Goal: Transaction & Acquisition: Purchase product/service

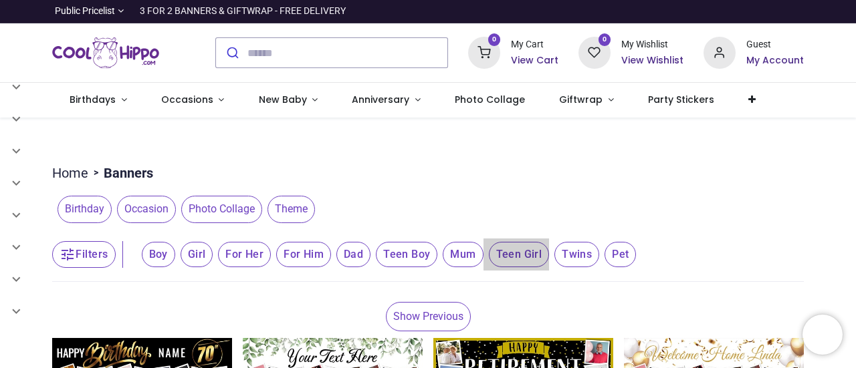
click at [175, 261] on span "Teen Girl" at bounding box center [158, 254] width 33 height 25
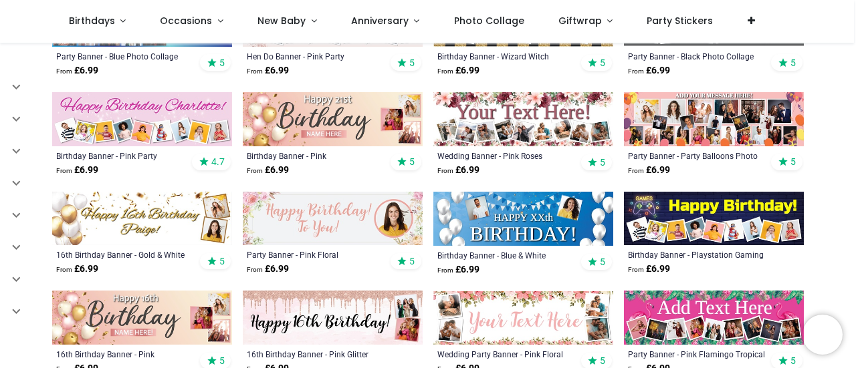
scroll to position [535, 0]
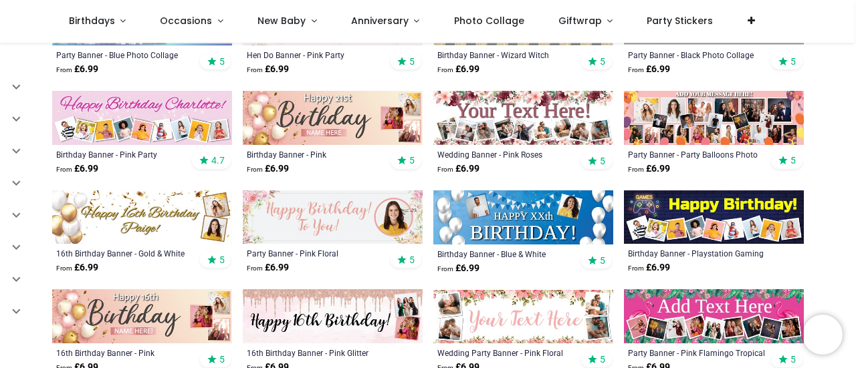
click at [721, 140] on img at bounding box center [714, 118] width 180 height 54
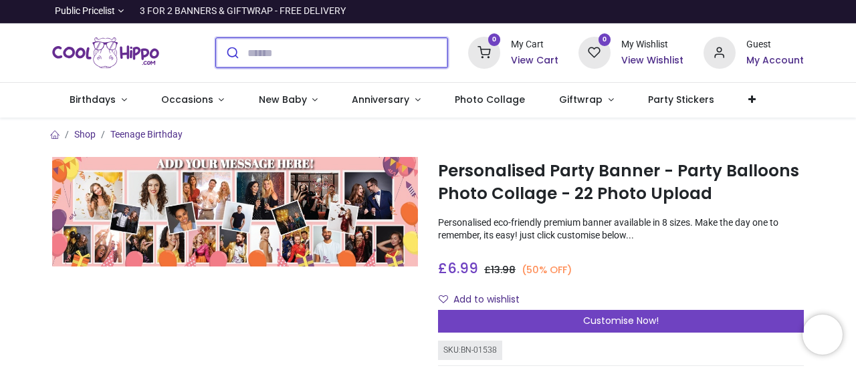
click at [273, 51] on input "search" at bounding box center [347, 52] width 200 height 29
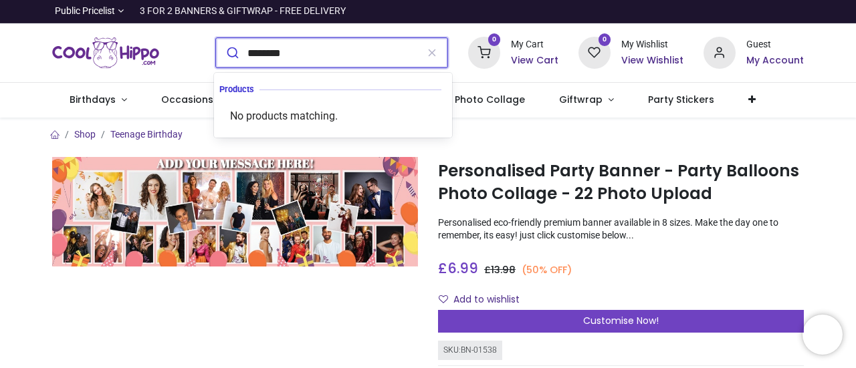
type input "********"
click at [216, 38] on button "submit" at bounding box center [231, 52] width 31 height 29
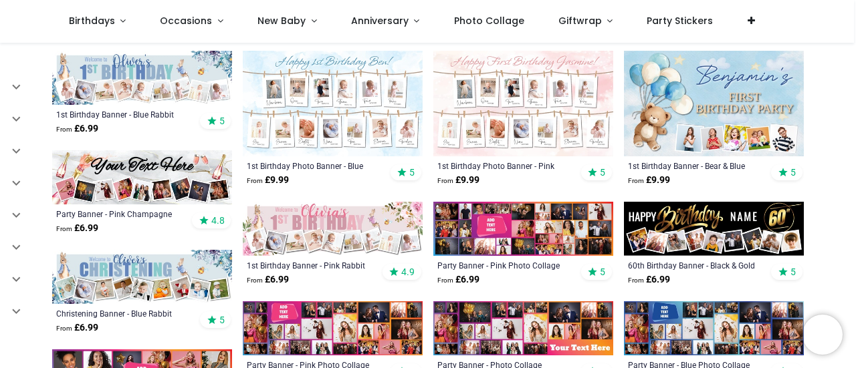
scroll to position [444, 0]
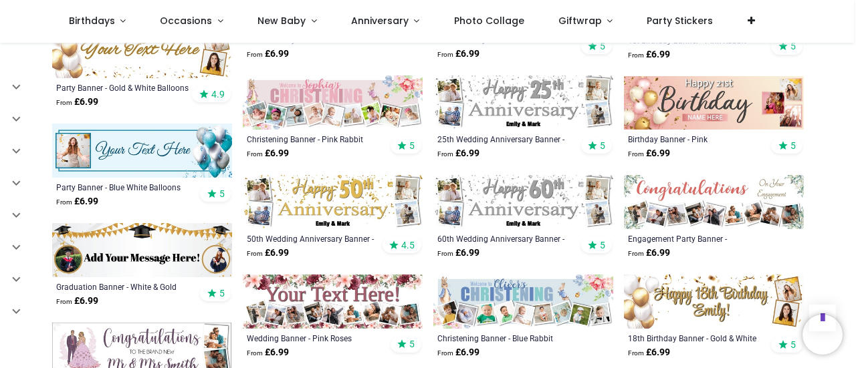
scroll to position [2052, 0]
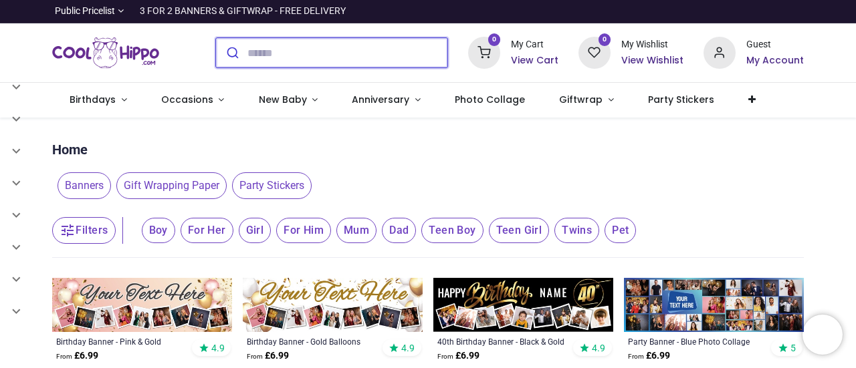
click at [267, 47] on input "search" at bounding box center [347, 52] width 200 height 29
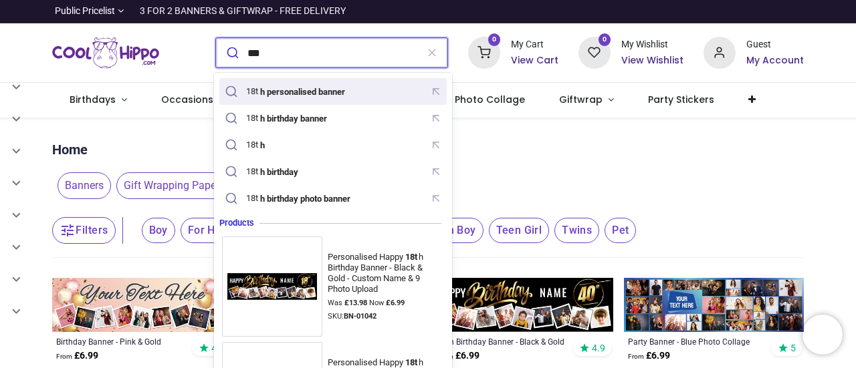
click at [280, 98] on div "18t h personalised banner" at bounding box center [286, 91] width 129 height 19
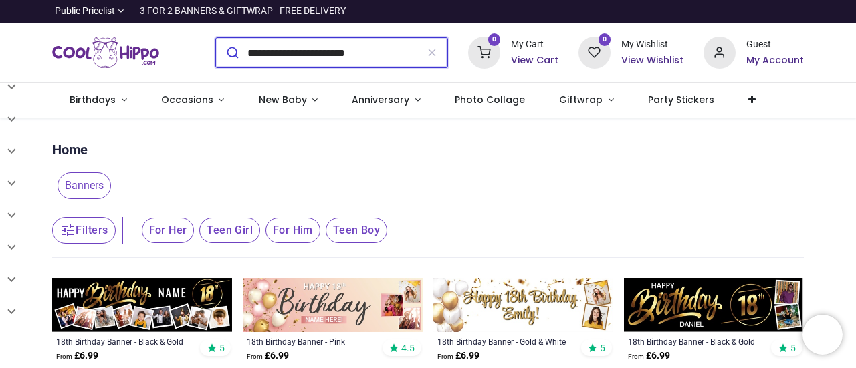
click at [386, 60] on input "**********" at bounding box center [331, 52] width 169 height 29
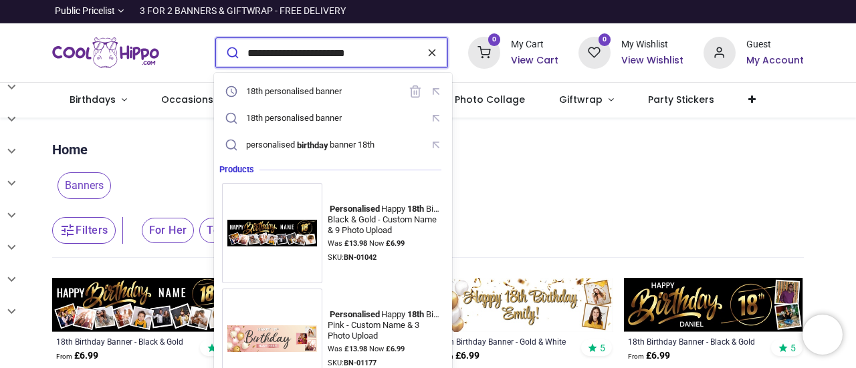
type input "**********"
click at [438, 53] on icon "reset" at bounding box center [431, 53] width 13 height 12
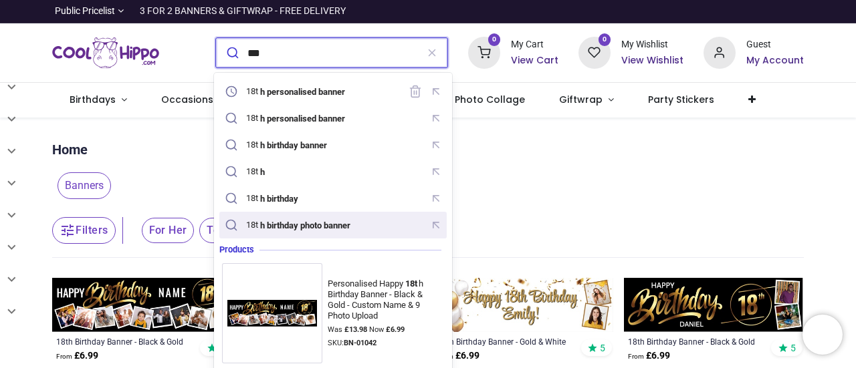
click at [316, 224] on mark "h birthday photo banner" at bounding box center [305, 225] width 94 height 13
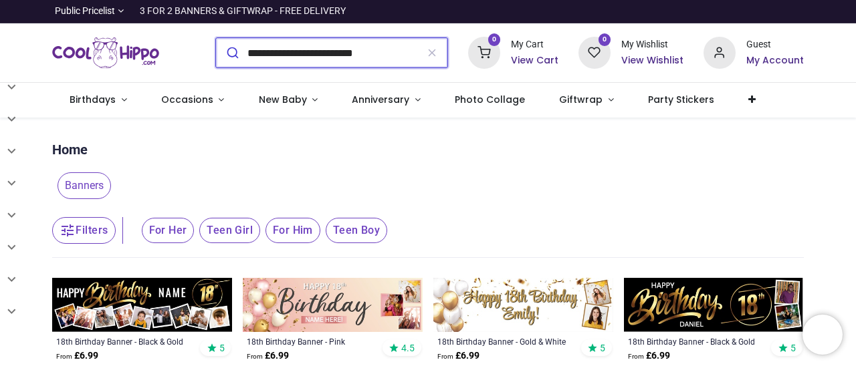
type input "**********"
click at [216, 38] on button "submit" at bounding box center [231, 52] width 31 height 29
click at [397, 51] on input "**********" at bounding box center [331, 52] width 169 height 29
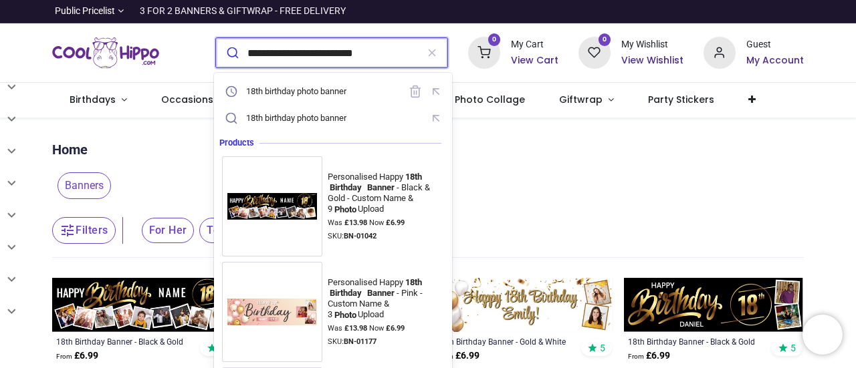
click at [397, 51] on input "**********" at bounding box center [331, 52] width 169 height 29
click at [216, 38] on button "submit" at bounding box center [231, 52] width 31 height 29
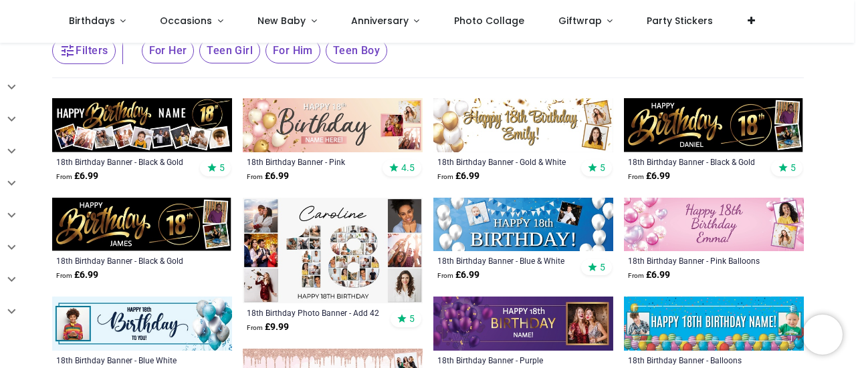
scroll to position [107, 0]
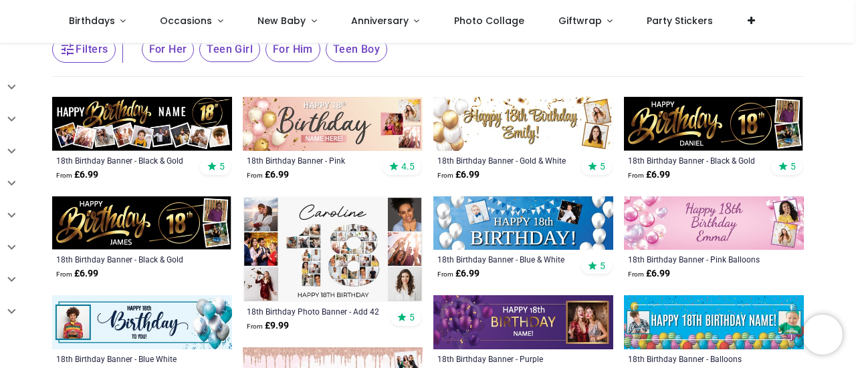
click at [314, 265] on img at bounding box center [333, 250] width 180 height 106
drag, startPoint x: 853, startPoint y: 94, endPoint x: 855, endPoint y: 136, distance: 42.8
click at [855, 136] on div "Login • Register Birthdays Milestone Birthday 1510 products 208 30" at bounding box center [428, 184] width 856 height 368
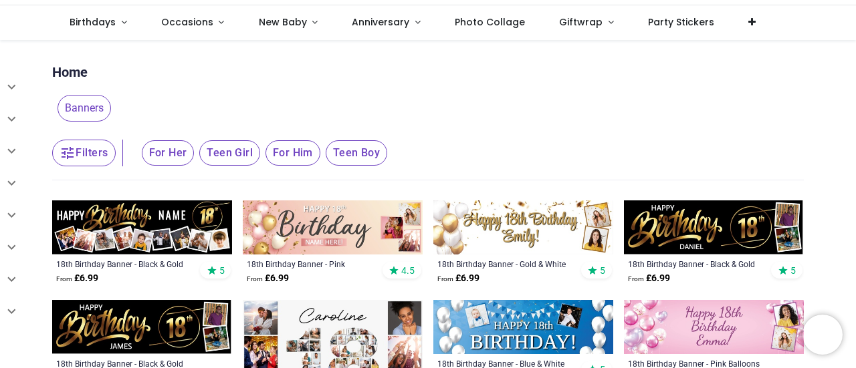
scroll to position [0, 0]
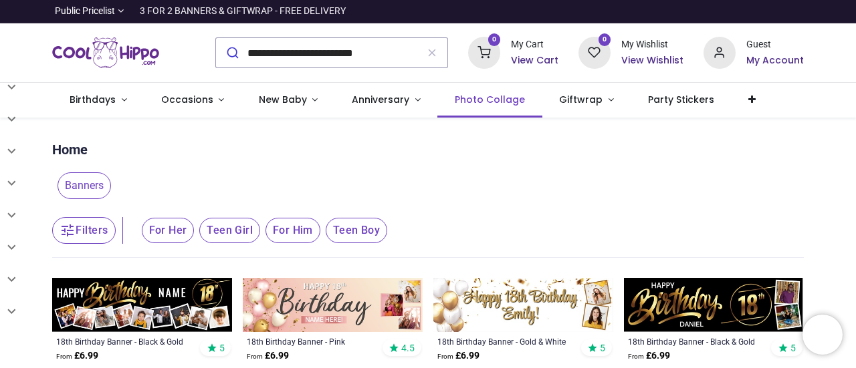
click at [483, 94] on span "Photo Collage" at bounding box center [490, 99] width 70 height 13
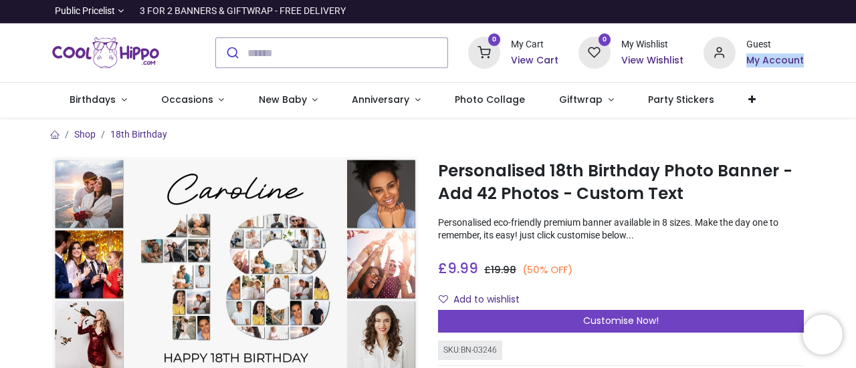
drag, startPoint x: 853, startPoint y: 35, endPoint x: 853, endPoint y: 76, distance: 40.8
click at [853, 76] on div "0 My Cart View Cart 0 Guest" at bounding box center [428, 53] width 856 height 60
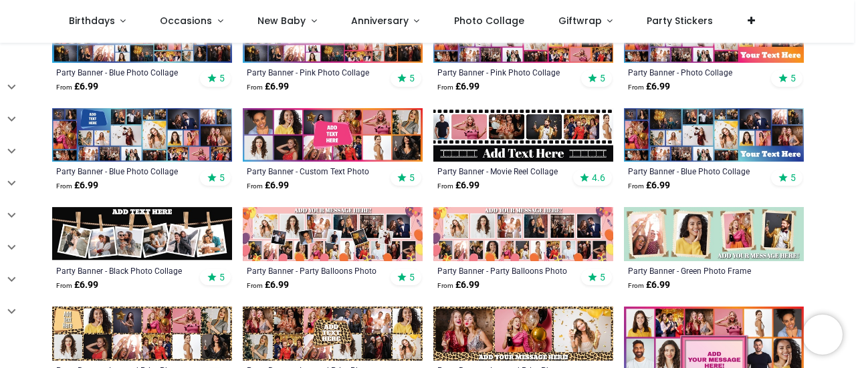
scroll to position [353, 0]
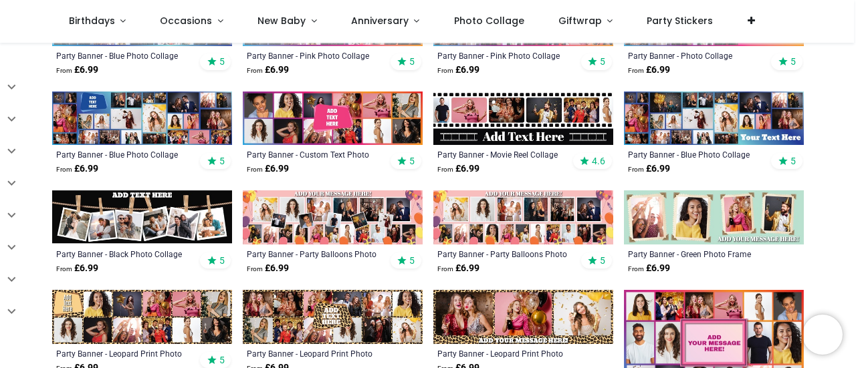
click at [504, 228] on img at bounding box center [523, 218] width 180 height 54
click at [315, 241] on img at bounding box center [333, 218] width 180 height 54
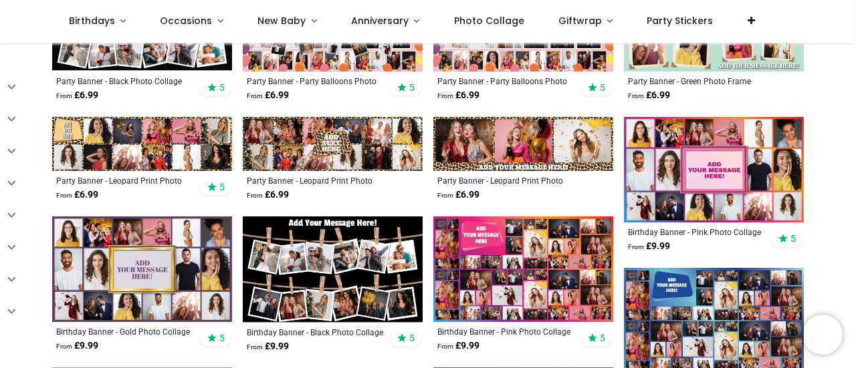
scroll to position [520, 0]
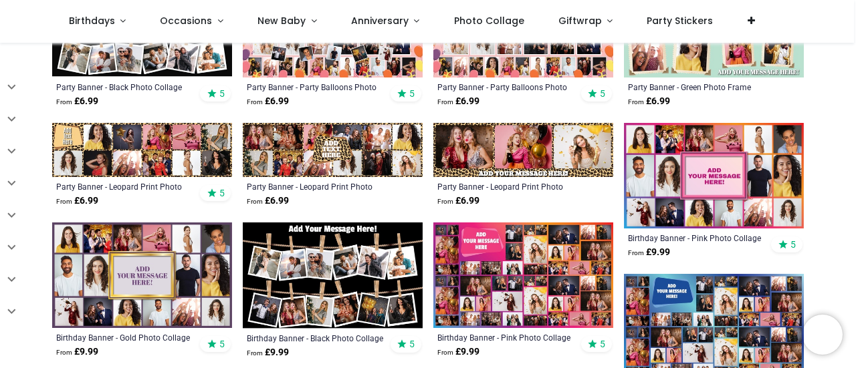
click at [150, 155] on img at bounding box center [142, 150] width 180 height 54
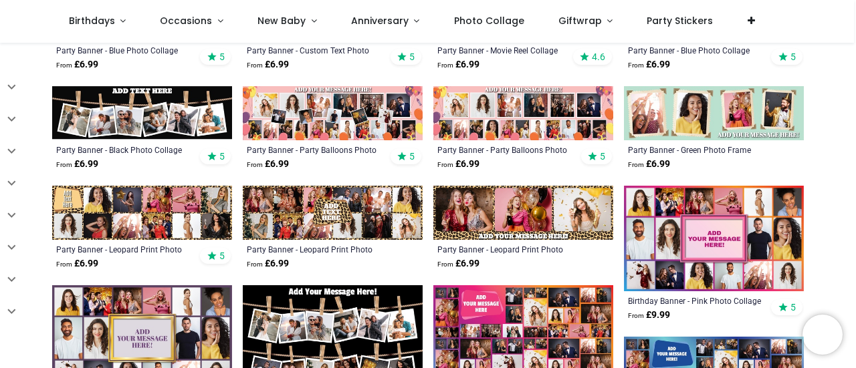
scroll to position [444, 0]
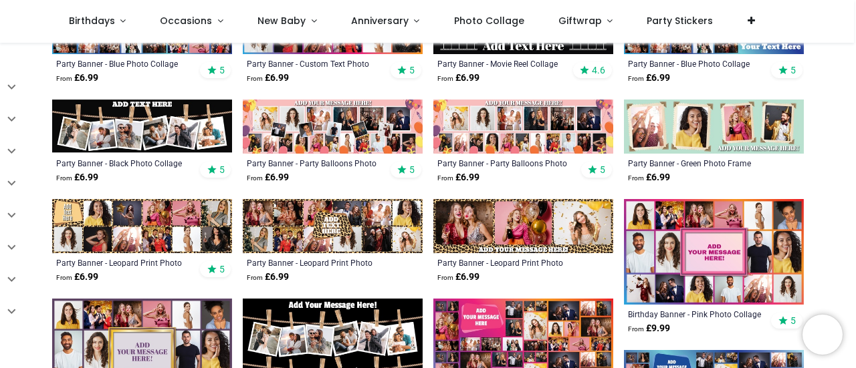
click at [530, 137] on img at bounding box center [523, 127] width 180 height 54
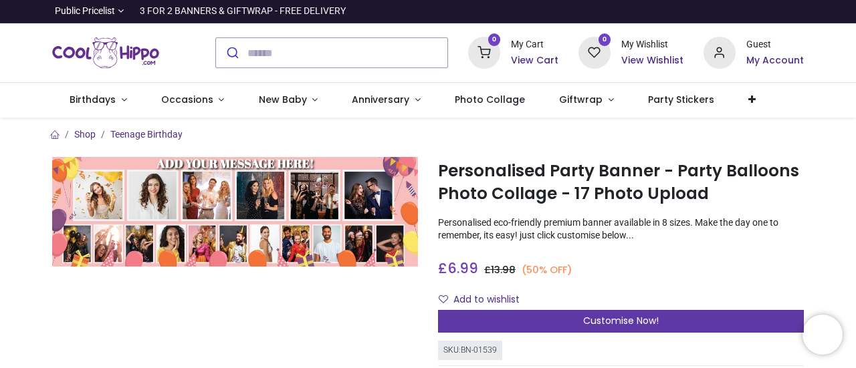
click at [617, 322] on span "Customise Now!" at bounding box center [621, 320] width 76 height 13
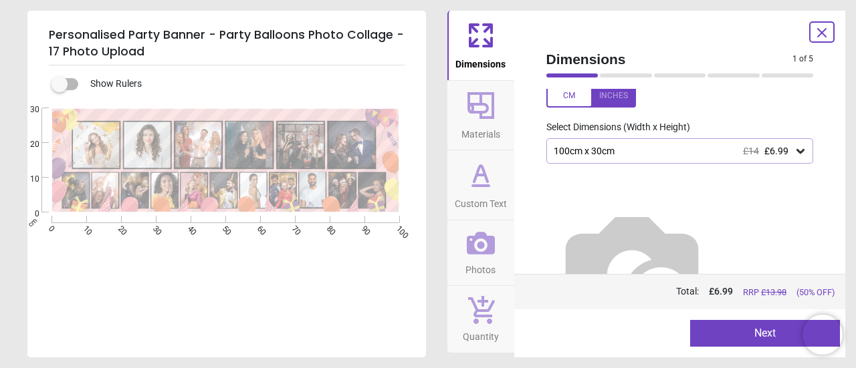
scroll to position [56, 0]
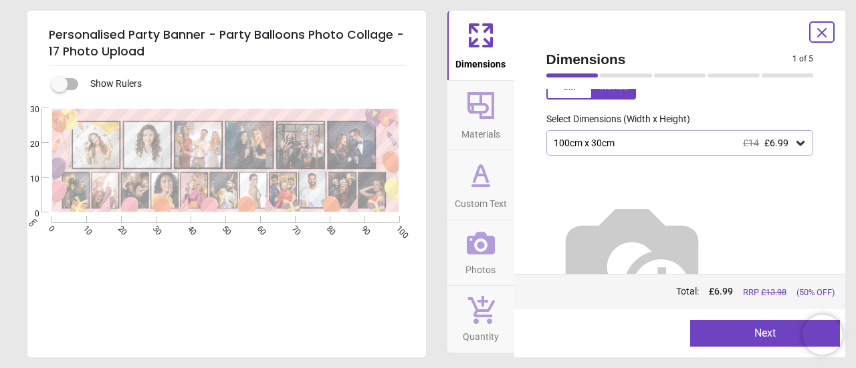
click at [794, 145] on icon at bounding box center [800, 142] width 13 height 13
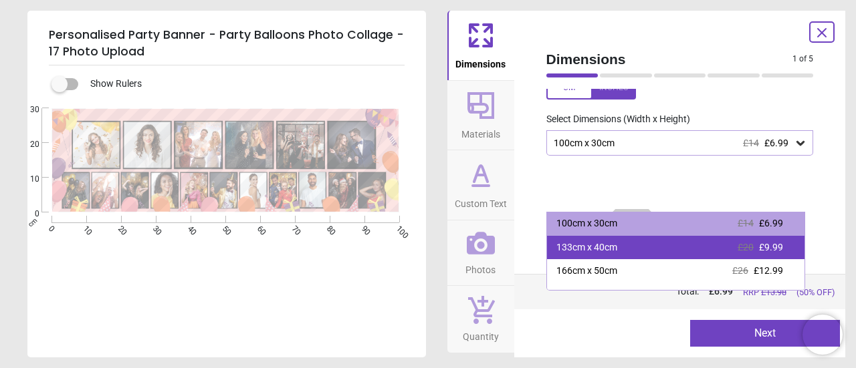
click at [731, 252] on div "133cm x 40cm £20 £9.99" at bounding box center [676, 248] width 258 height 24
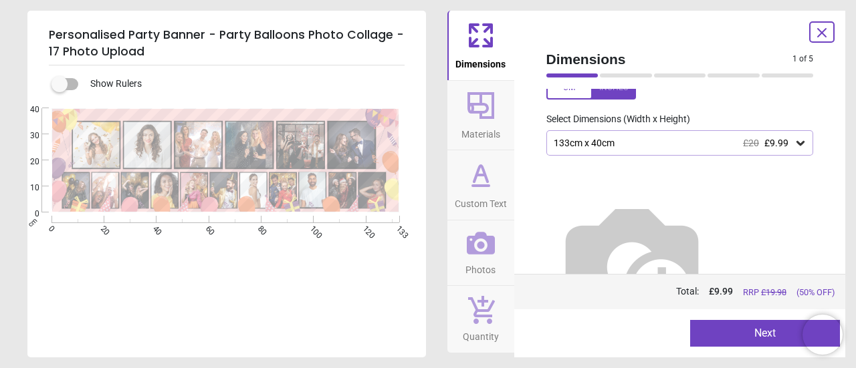
scroll to position [78, 0]
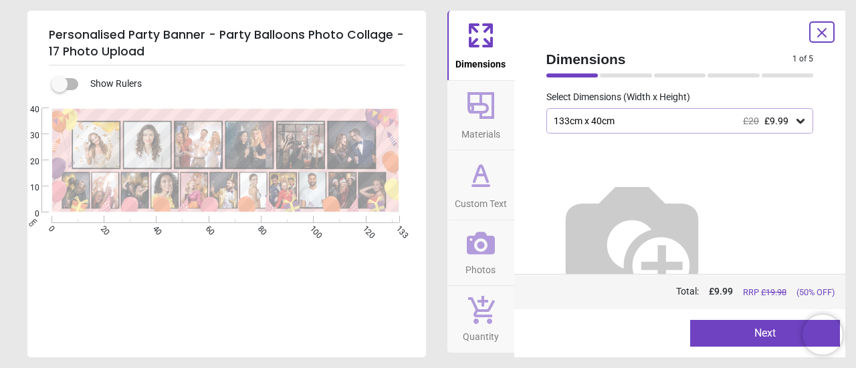
click at [744, 336] on button "Next" at bounding box center [765, 333] width 150 height 27
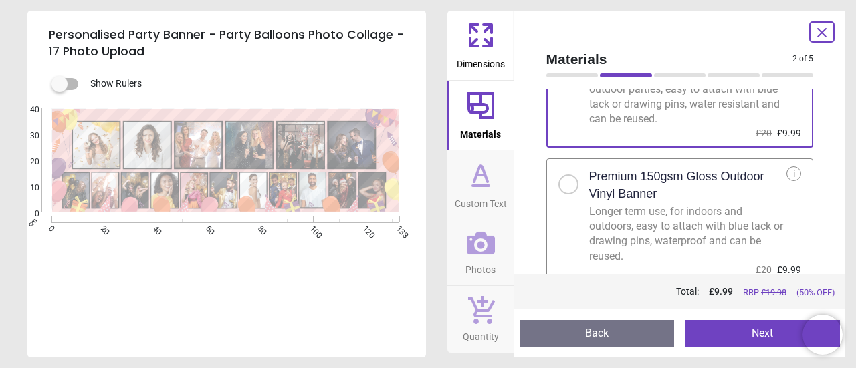
scroll to position [103, 0]
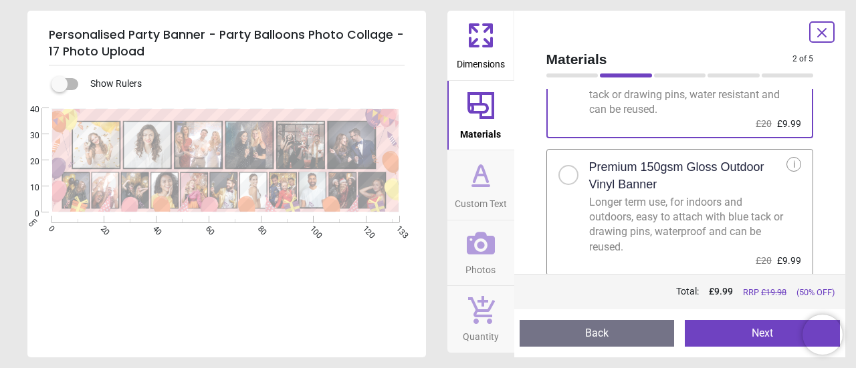
click at [566, 177] on div at bounding box center [568, 175] width 8 height 8
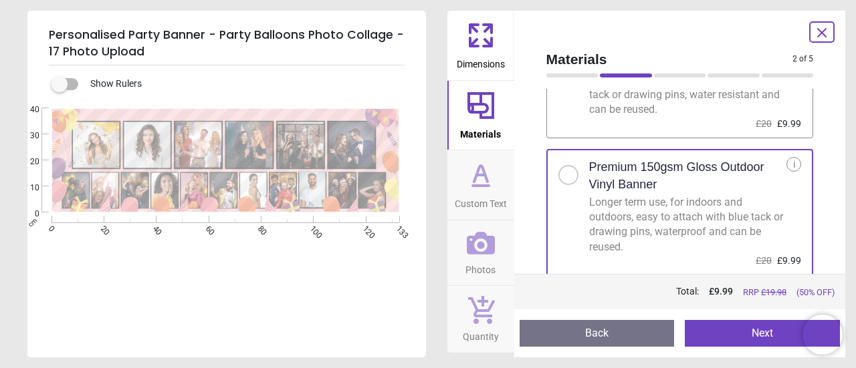
click at [744, 337] on button "Next" at bounding box center [762, 333] width 155 height 27
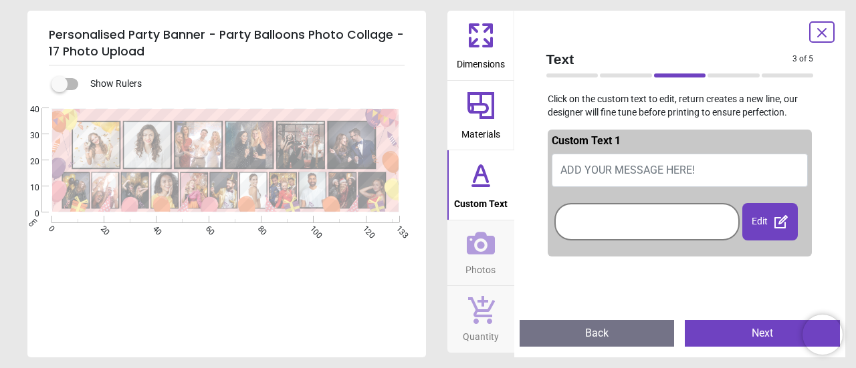
click at [668, 164] on span "ADD YOUR MESSAGE HERE!" at bounding box center [627, 170] width 134 height 13
click at [643, 224] on div at bounding box center [647, 222] width 179 height 31
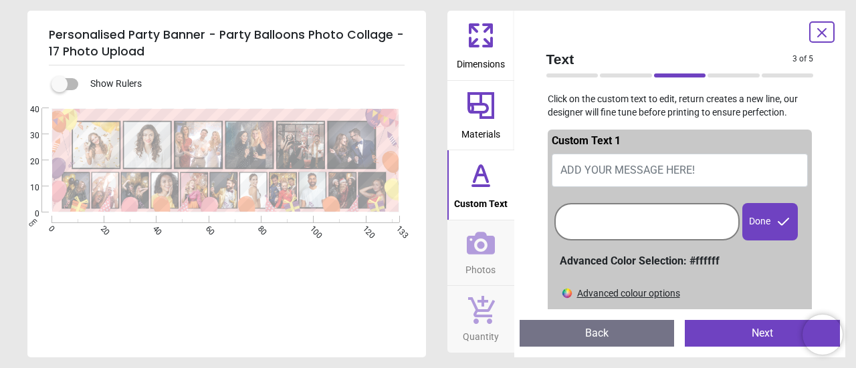
click at [650, 161] on button "ADD YOUR MESSAGE HERE!" at bounding box center [680, 170] width 257 height 33
click at [649, 166] on span "ADD YOUR MESSAGE HERE!" at bounding box center [627, 170] width 134 height 13
type textarea "**********"
click at [761, 220] on div "Done" at bounding box center [769, 221] width 55 height 37
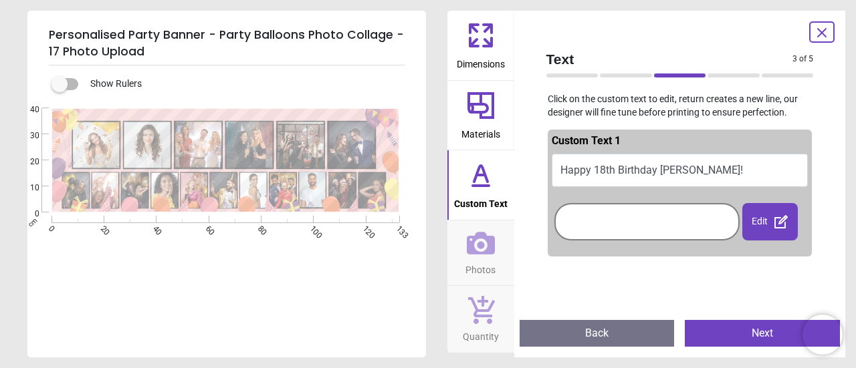
click at [740, 341] on button "Next" at bounding box center [762, 333] width 155 height 27
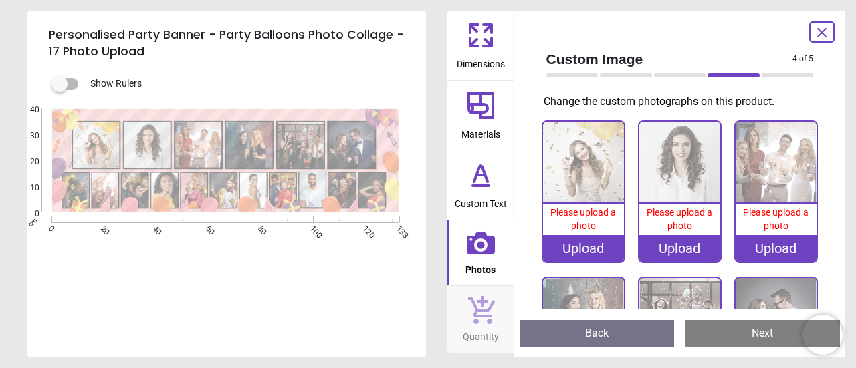
click at [602, 255] on div "Upload" at bounding box center [583, 248] width 81 height 27
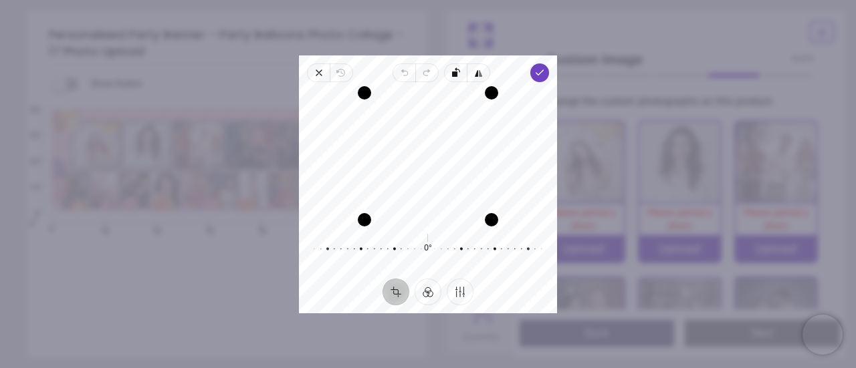
drag, startPoint x: 464, startPoint y: 166, endPoint x: 463, endPoint y: 189, distance: 23.4
click at [463, 189] on div "Recenter" at bounding box center [428, 156] width 237 height 127
click at [542, 74] on icon "button" at bounding box center [539, 73] width 11 height 11
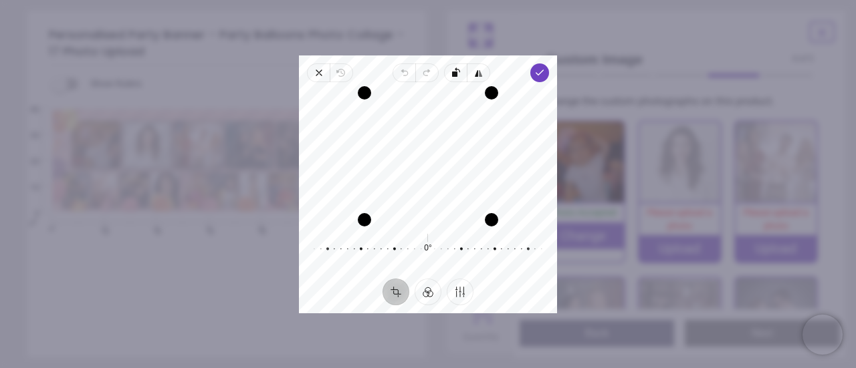
drag, startPoint x: 426, startPoint y: 166, endPoint x: 431, endPoint y: 130, distance: 36.5
click at [431, 130] on div "Recenter" at bounding box center [428, 156] width 237 height 127
click at [547, 75] on span "Done" at bounding box center [539, 73] width 19 height 19
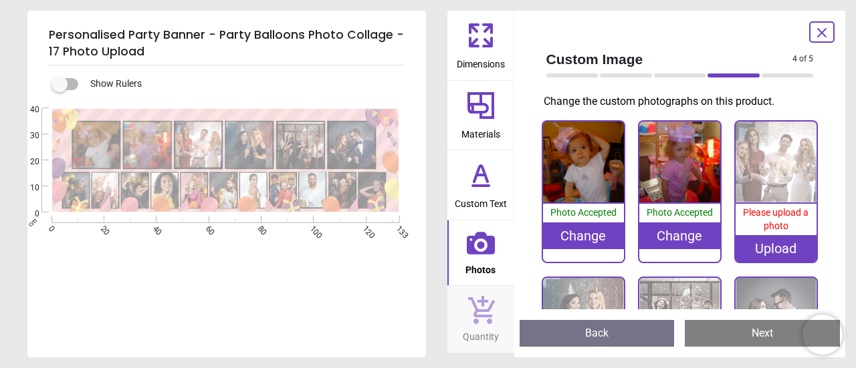
click at [796, 253] on div "Upload" at bounding box center [776, 248] width 81 height 27
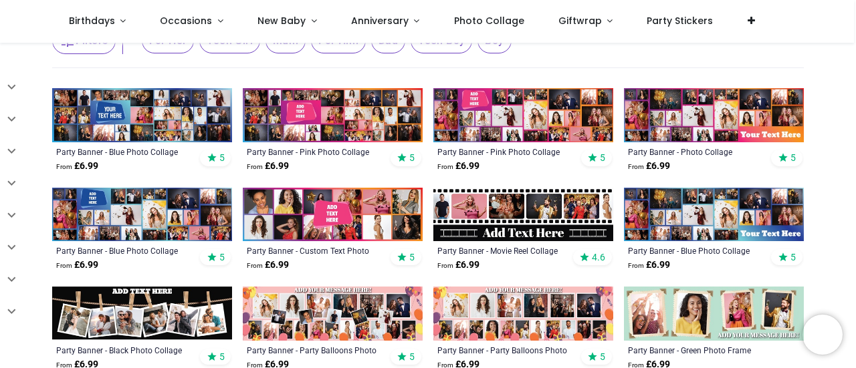
scroll to position [261, 0]
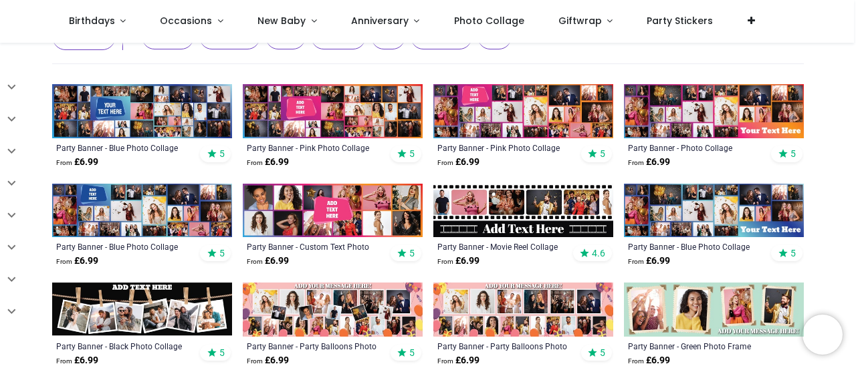
click at [707, 110] on img at bounding box center [714, 111] width 180 height 54
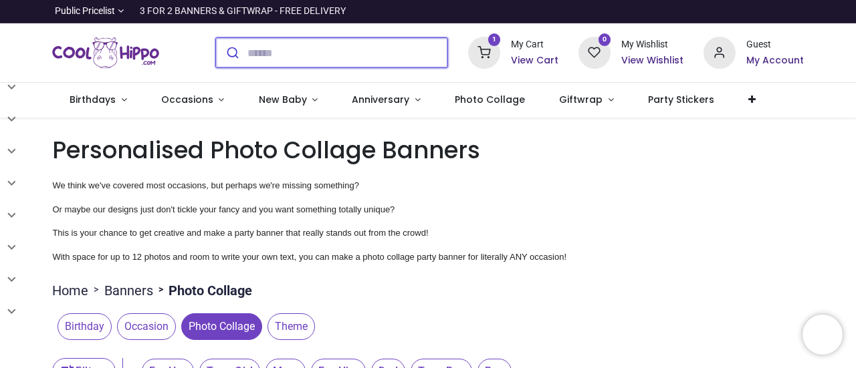
click at [267, 51] on input "search" at bounding box center [347, 52] width 200 height 29
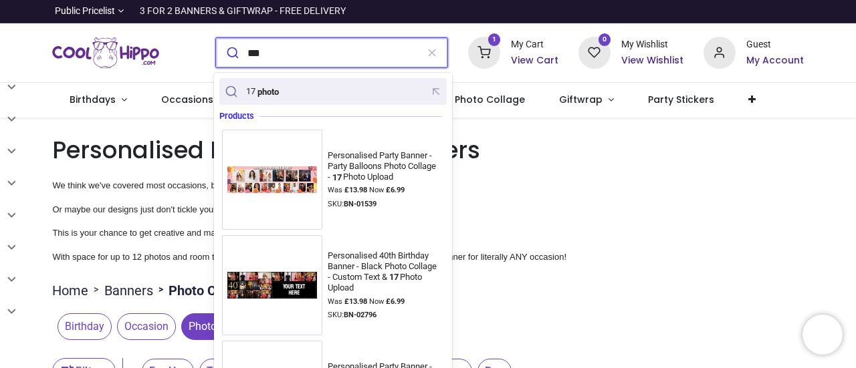
click at [256, 95] on mark "photo" at bounding box center [267, 91] width 25 height 13
type input "********"
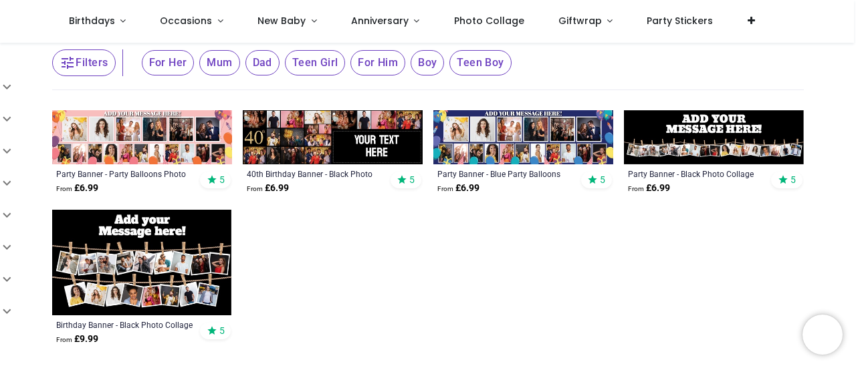
scroll to position [89, 0]
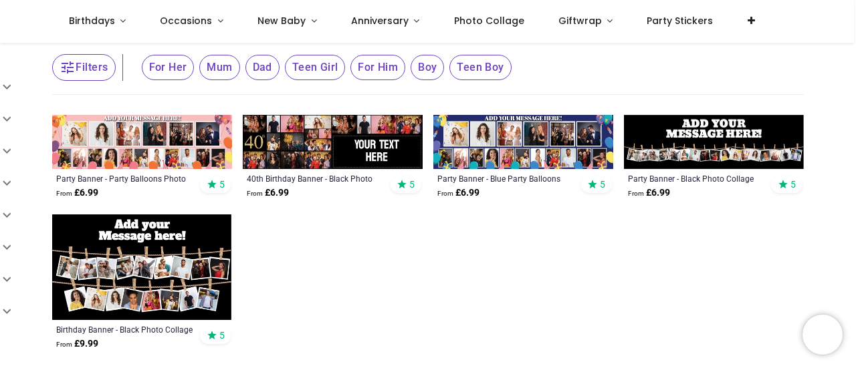
click at [193, 253] on img at bounding box center [142, 268] width 180 height 106
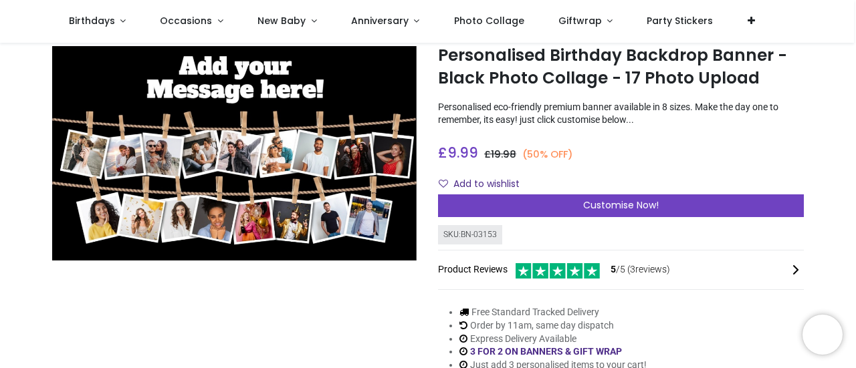
scroll to position [39, 0]
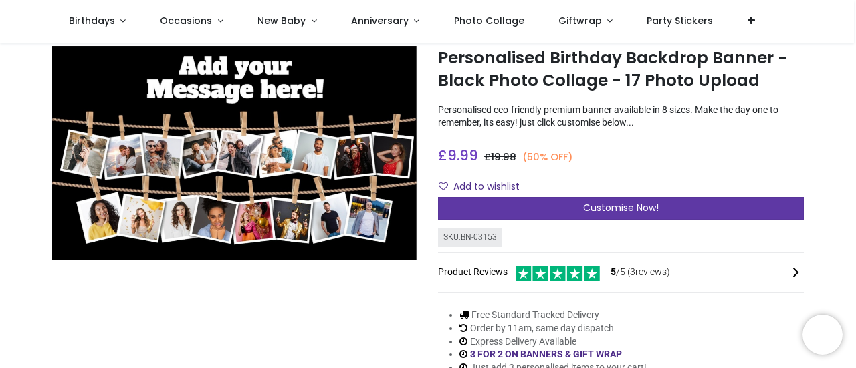
click at [674, 203] on div "Customise Now!" at bounding box center [621, 208] width 366 height 23
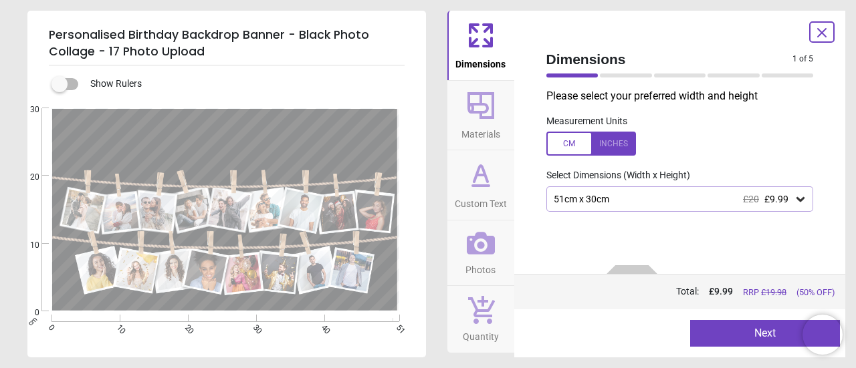
click at [794, 197] on icon at bounding box center [800, 199] width 13 height 13
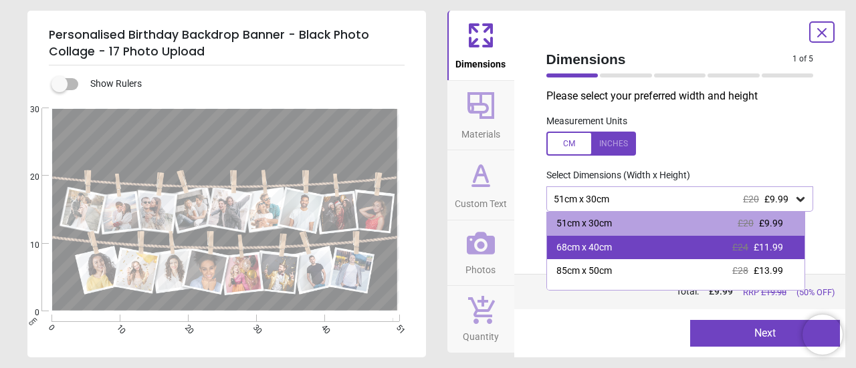
click at [701, 253] on div "68cm x 40cm £24 £11.99" at bounding box center [676, 248] width 258 height 24
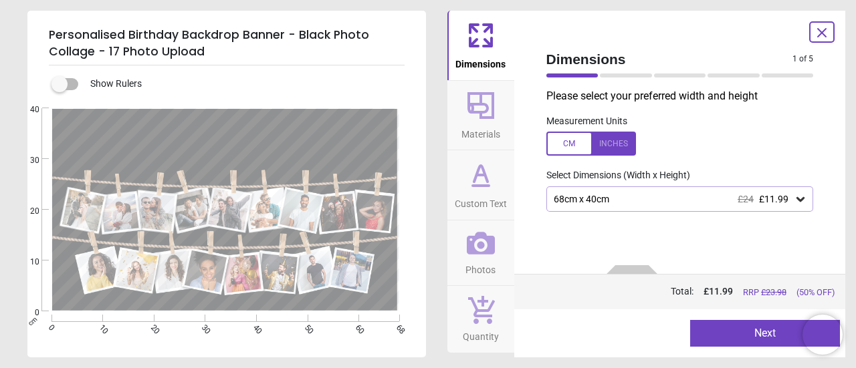
click at [742, 328] on button "Next" at bounding box center [765, 333] width 150 height 27
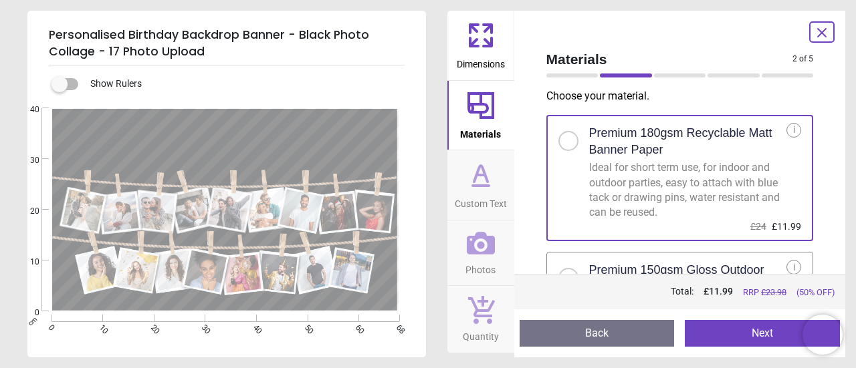
drag, startPoint x: 824, startPoint y: 188, endPoint x: 816, endPoint y: 231, distance: 43.5
click at [816, 231] on div "Materials 2 of 5 2 of 6 Choose your material . Premium 180gsm Recyclable Matt B…" at bounding box center [680, 184] width 332 height 347
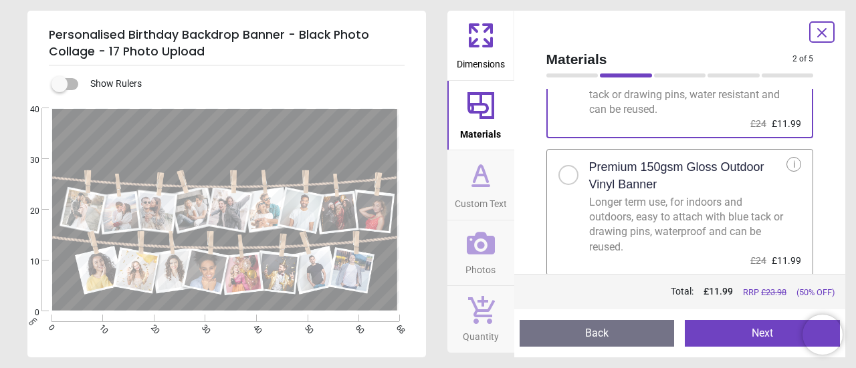
click at [578, 175] on div at bounding box center [568, 175] width 20 height 20
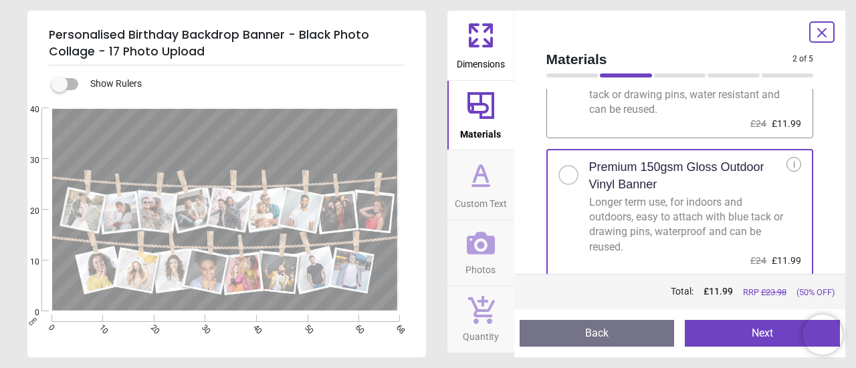
click at [746, 335] on button "Next" at bounding box center [762, 333] width 155 height 27
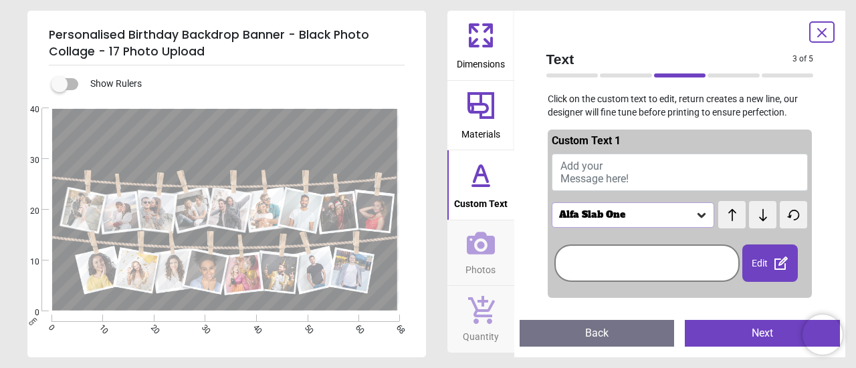
click at [711, 163] on button "Add your Message here!" at bounding box center [680, 172] width 257 height 37
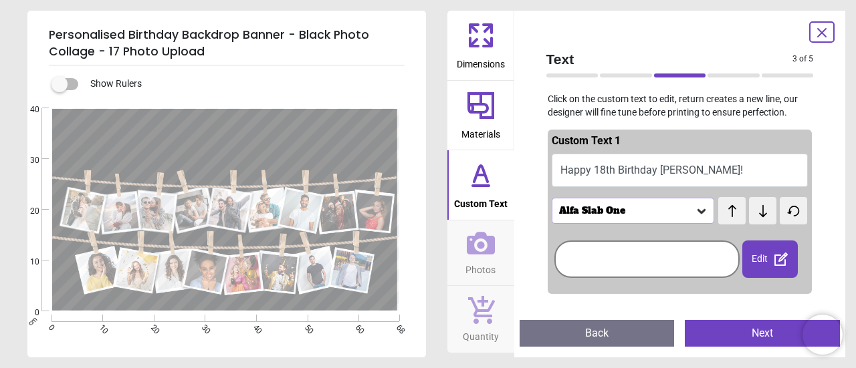
scroll to position [3, 0]
type textarea "**********"
click at [699, 209] on icon at bounding box center [701, 211] width 13 height 13
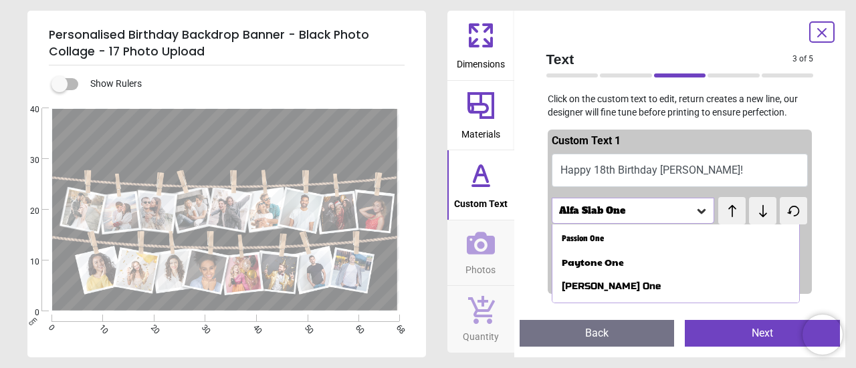
scroll to position [137, 0]
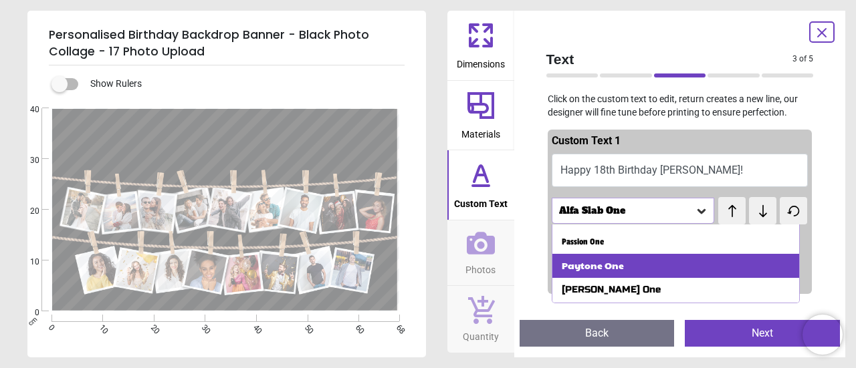
click at [752, 263] on div "Paytone One" at bounding box center [675, 266] width 247 height 24
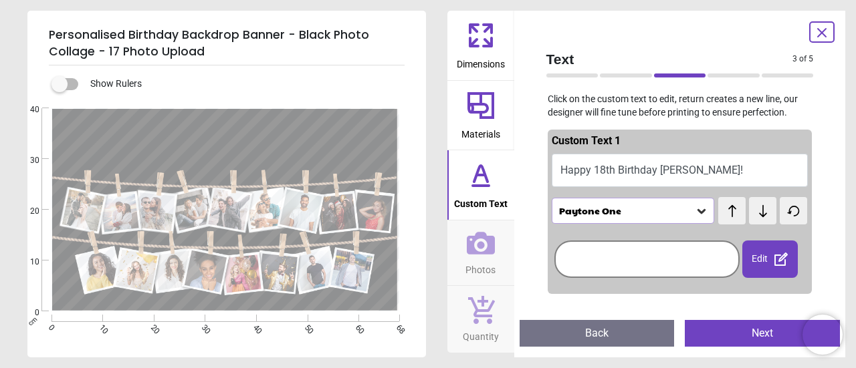
scroll to position [2, 0]
click at [697, 212] on icon at bounding box center [701, 211] width 8 height 5
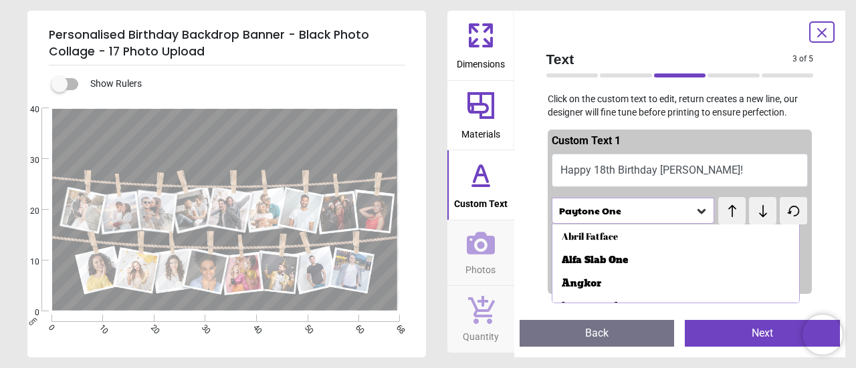
scroll to position [112, 0]
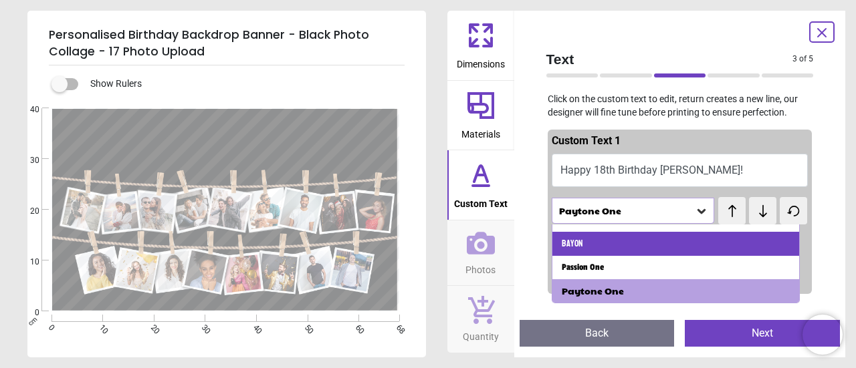
click at [685, 239] on div "Bayon" at bounding box center [675, 244] width 247 height 24
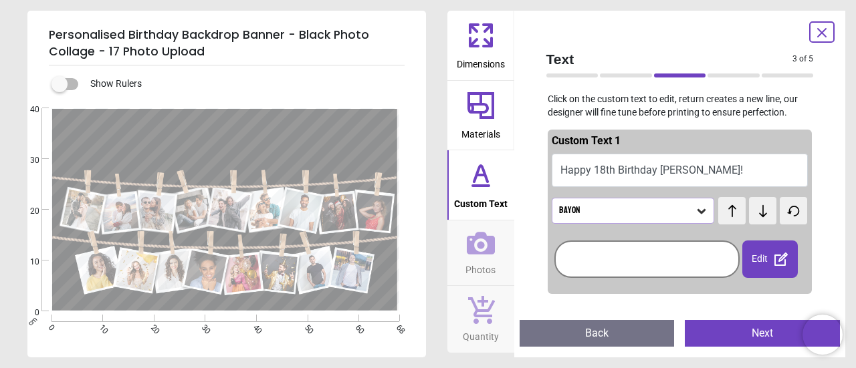
click at [701, 212] on icon at bounding box center [701, 211] width 13 height 13
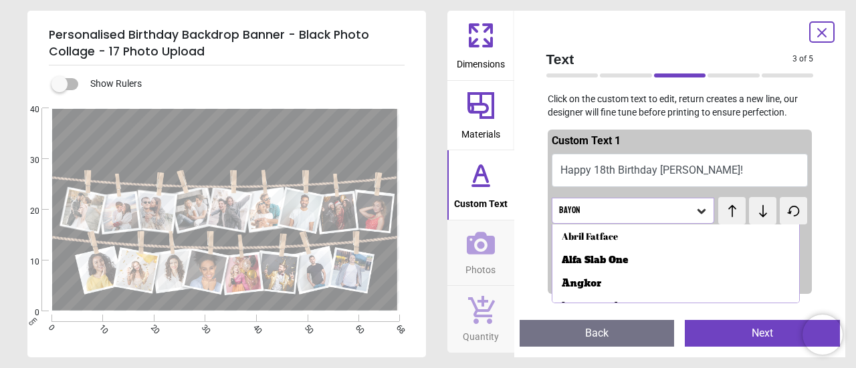
scroll to position [64, 0]
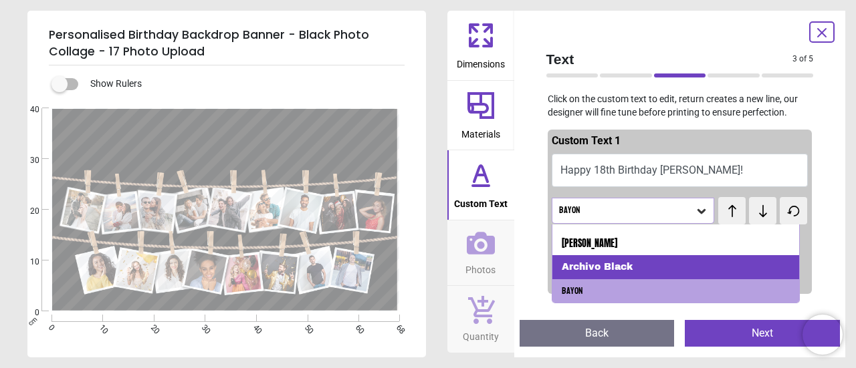
click at [693, 264] on div "Archivo Black" at bounding box center [675, 267] width 247 height 24
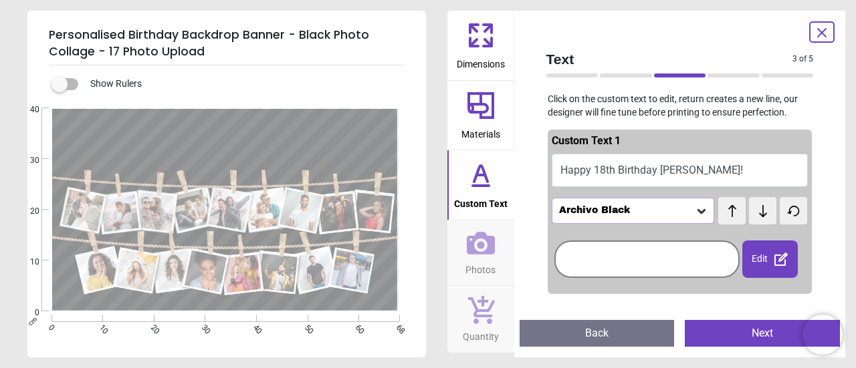
click at [695, 206] on icon at bounding box center [701, 211] width 13 height 13
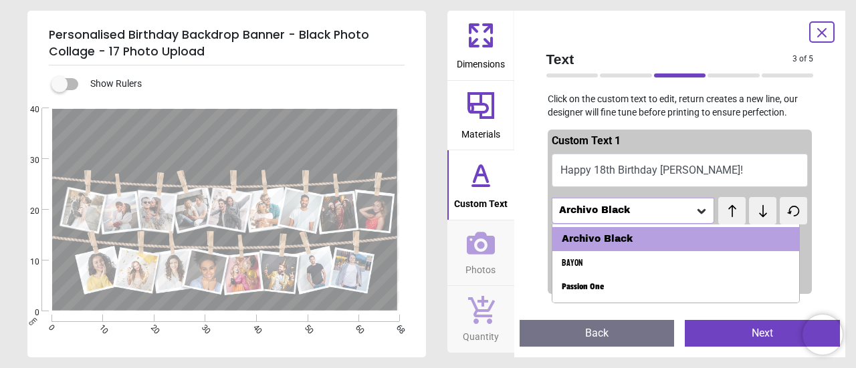
scroll to position [106, 0]
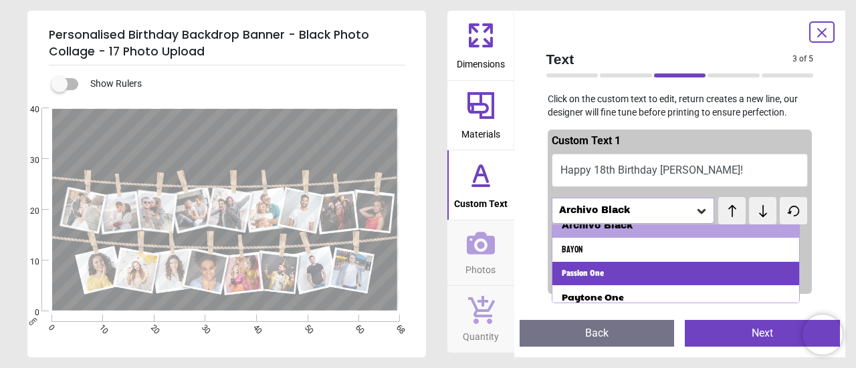
click at [776, 276] on div "Passion One" at bounding box center [675, 274] width 247 height 24
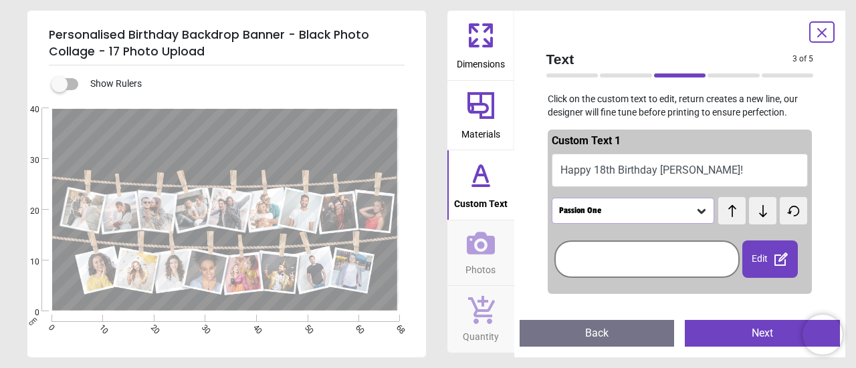
click at [701, 212] on div "Passion One" at bounding box center [633, 210] width 163 height 25
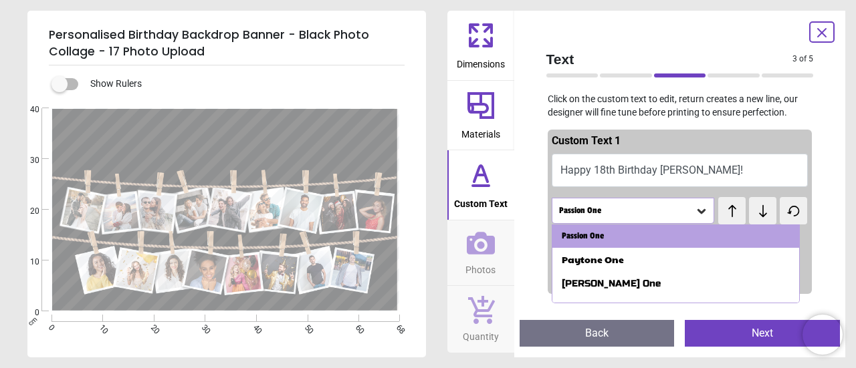
scroll to position [159, 0]
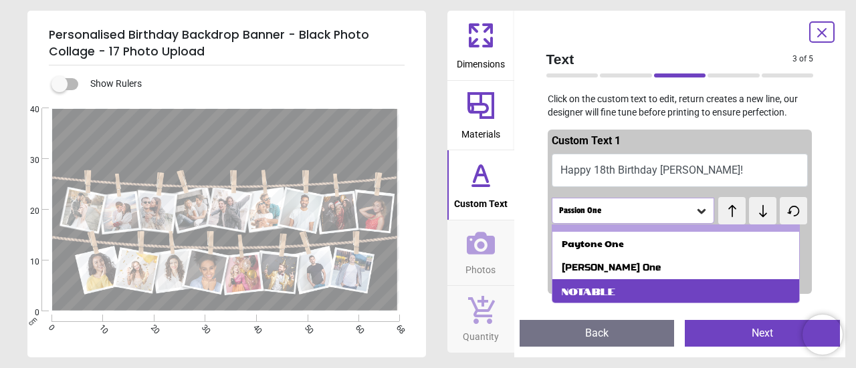
click at [780, 294] on div "Notable" at bounding box center [675, 291] width 247 height 24
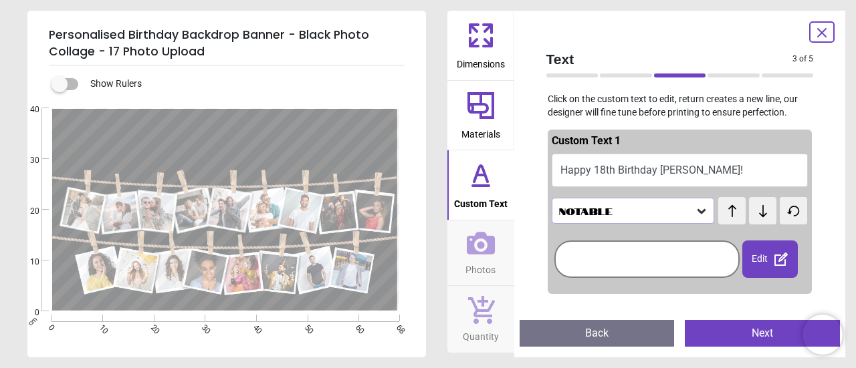
click at [695, 213] on icon at bounding box center [701, 211] width 13 height 13
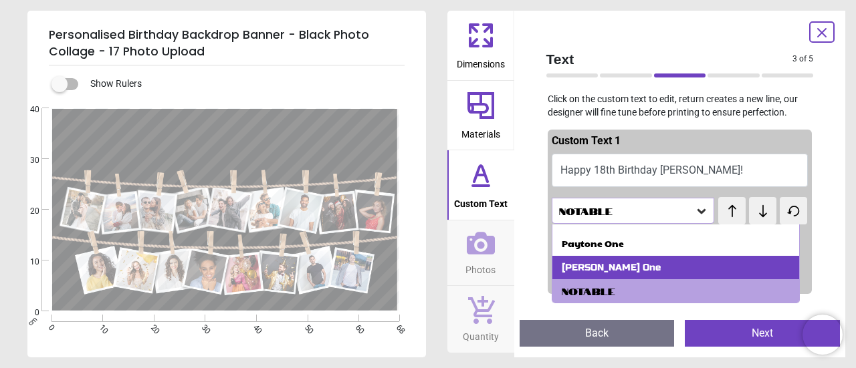
click at [681, 269] on div "Russo One" at bounding box center [675, 268] width 247 height 24
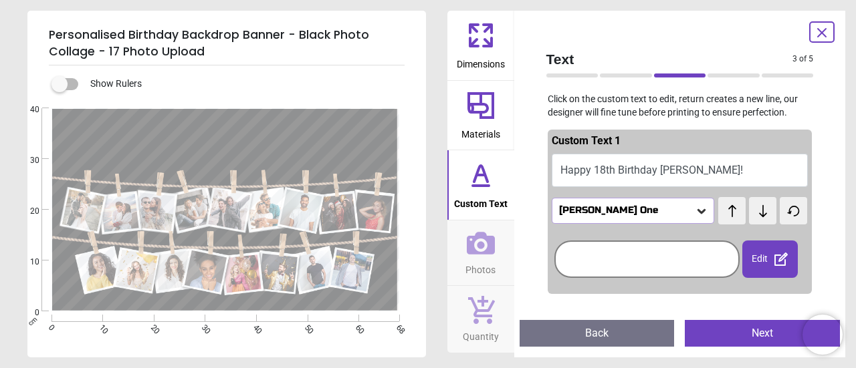
click at [695, 208] on icon at bounding box center [701, 211] width 13 height 13
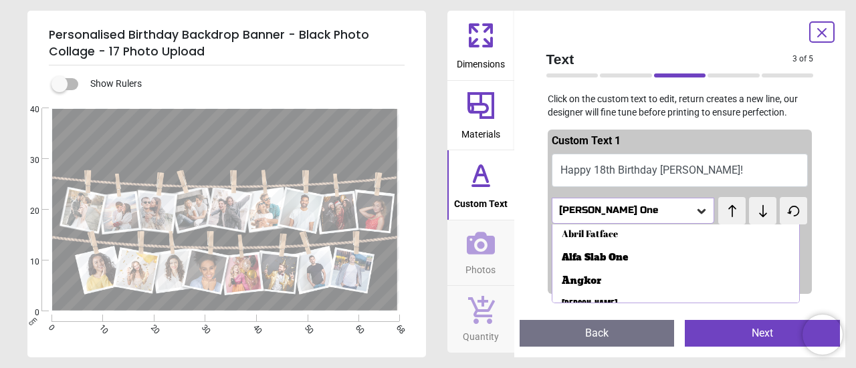
scroll to position [0, 0]
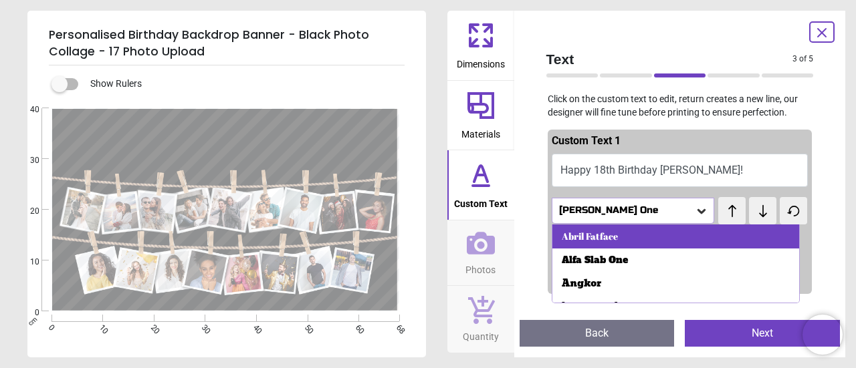
click at [757, 227] on div "Abril Fatface" at bounding box center [675, 237] width 247 height 24
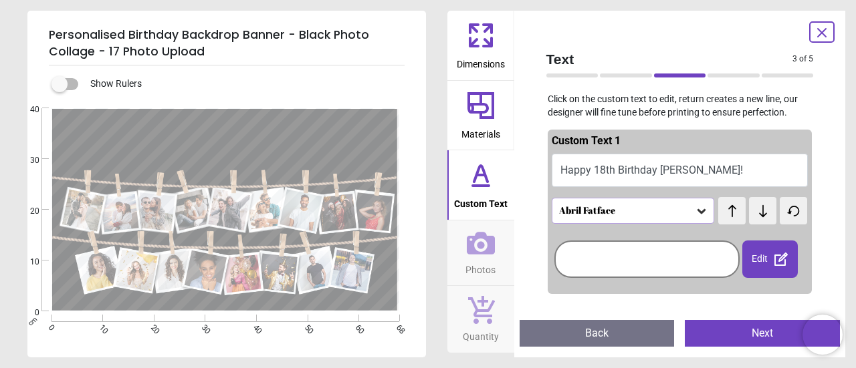
click at [736, 346] on button "Next" at bounding box center [762, 333] width 155 height 27
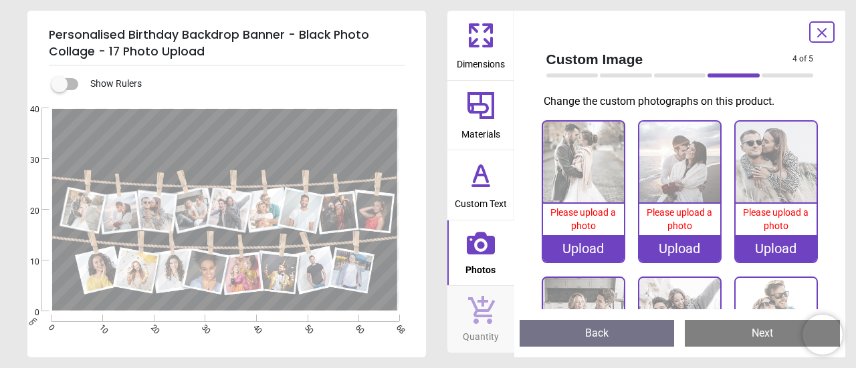
click at [605, 249] on div "Upload" at bounding box center [583, 248] width 81 height 27
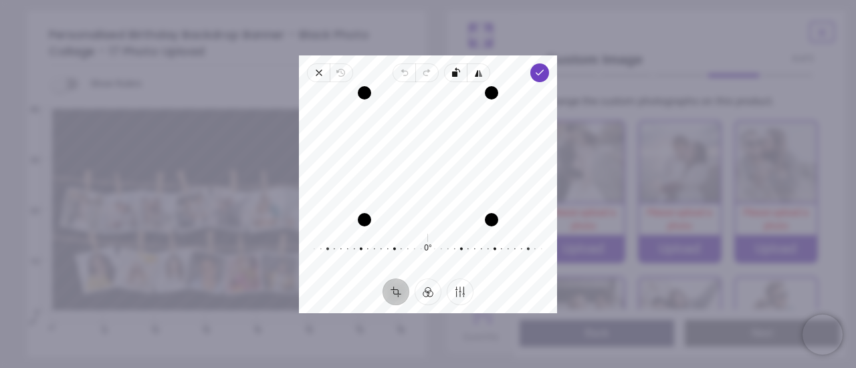
drag, startPoint x: 422, startPoint y: 134, endPoint x: 425, endPoint y: 160, distance: 25.5
click at [425, 160] on div "Recenter" at bounding box center [428, 156] width 237 height 127
click at [547, 69] on span "Done" at bounding box center [539, 73] width 19 height 19
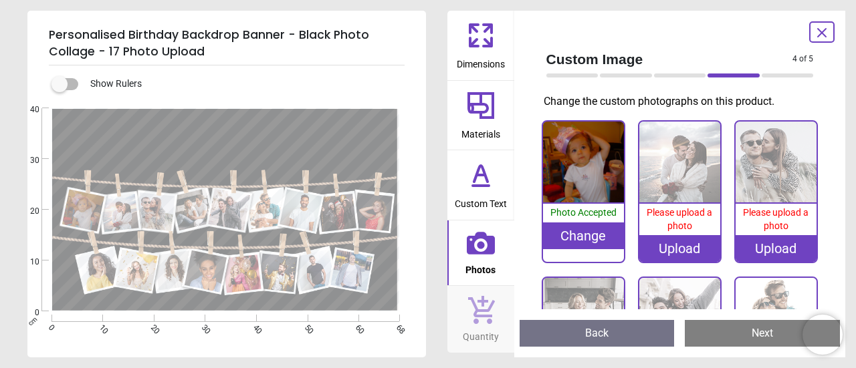
click at [675, 251] on div "Upload" at bounding box center [679, 248] width 81 height 27
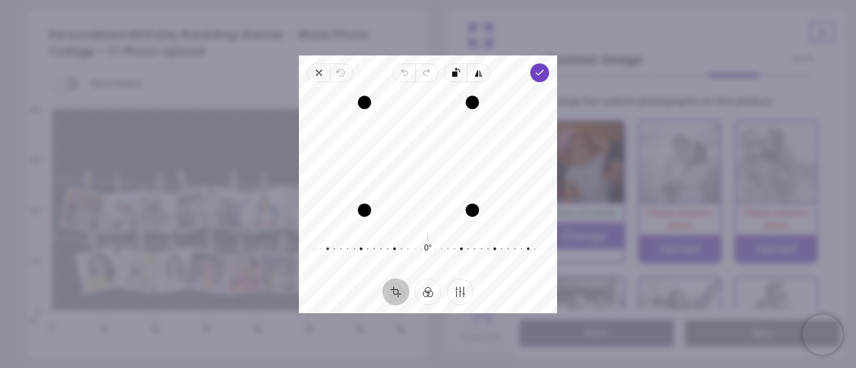
drag, startPoint x: 487, startPoint y: 169, endPoint x: 468, endPoint y: 181, distance: 22.5
click at [468, 181] on div "Drag edge r" at bounding box center [471, 156] width 13 height 108
drag, startPoint x: 459, startPoint y: 177, endPoint x: 447, endPoint y: 168, distance: 14.3
click at [447, 168] on div "Recenter" at bounding box center [428, 156] width 237 height 127
click at [543, 70] on polyline "button" at bounding box center [539, 72] width 7 height 5
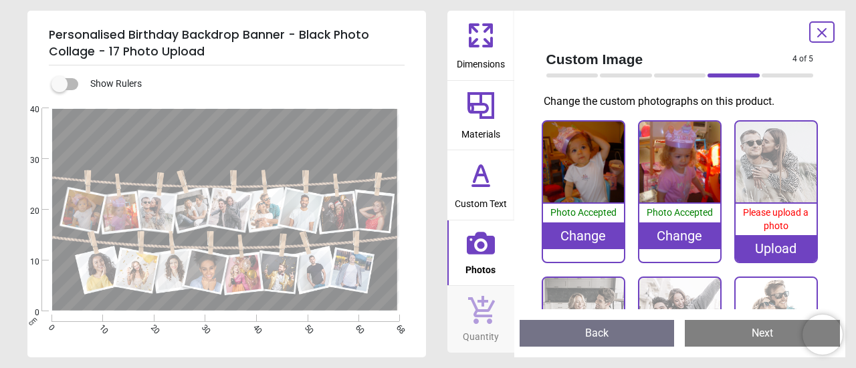
scroll to position [39, 0]
click at [768, 246] on div "Upload" at bounding box center [776, 248] width 81 height 27
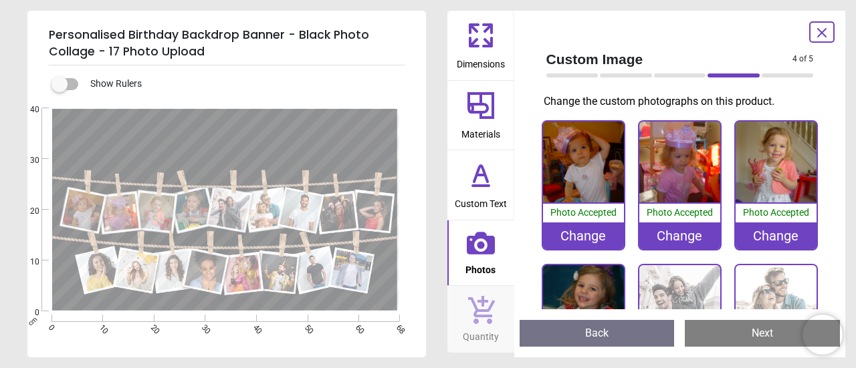
scroll to position [120, 0]
